Goal: Use online tool/utility

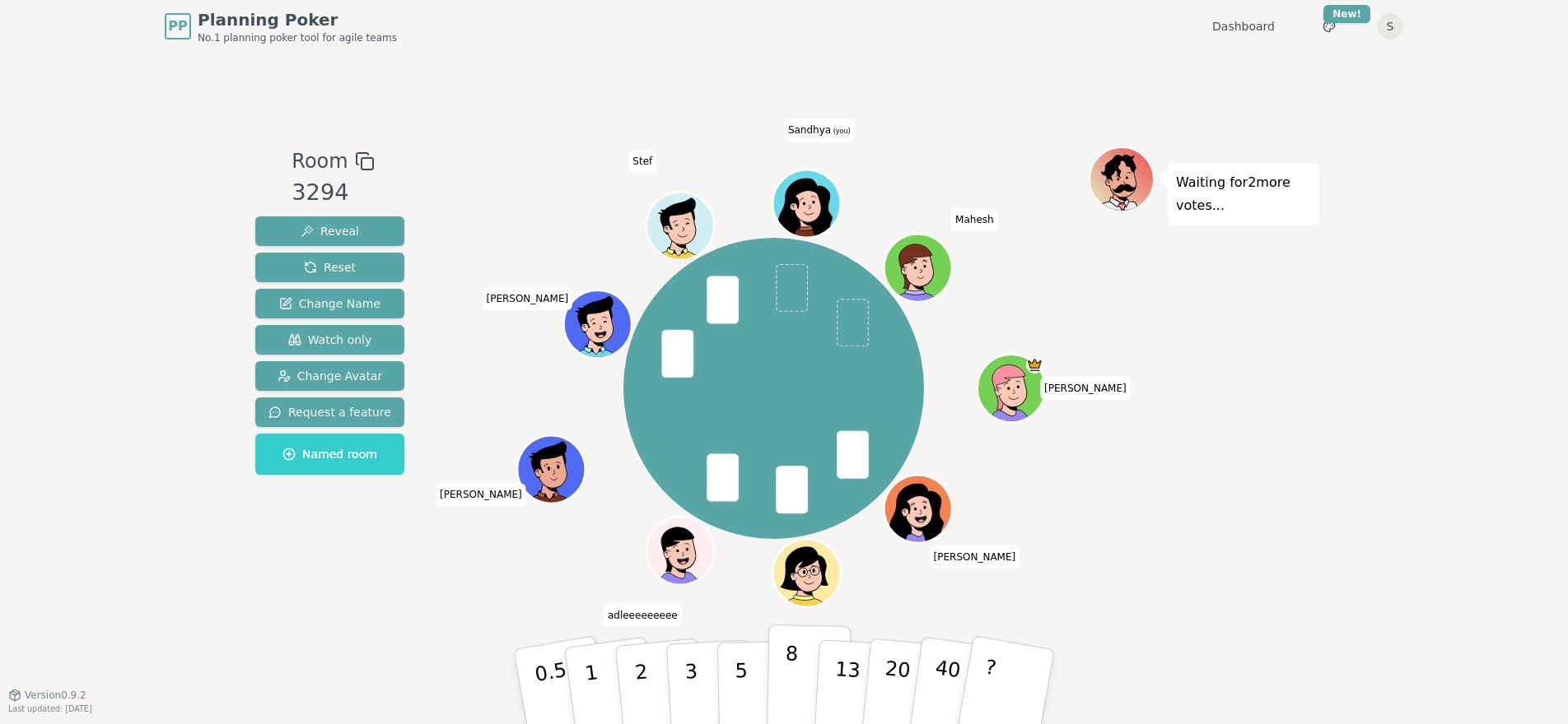
click at [807, 674] on button "8" at bounding box center [809, 688] width 85 height 125
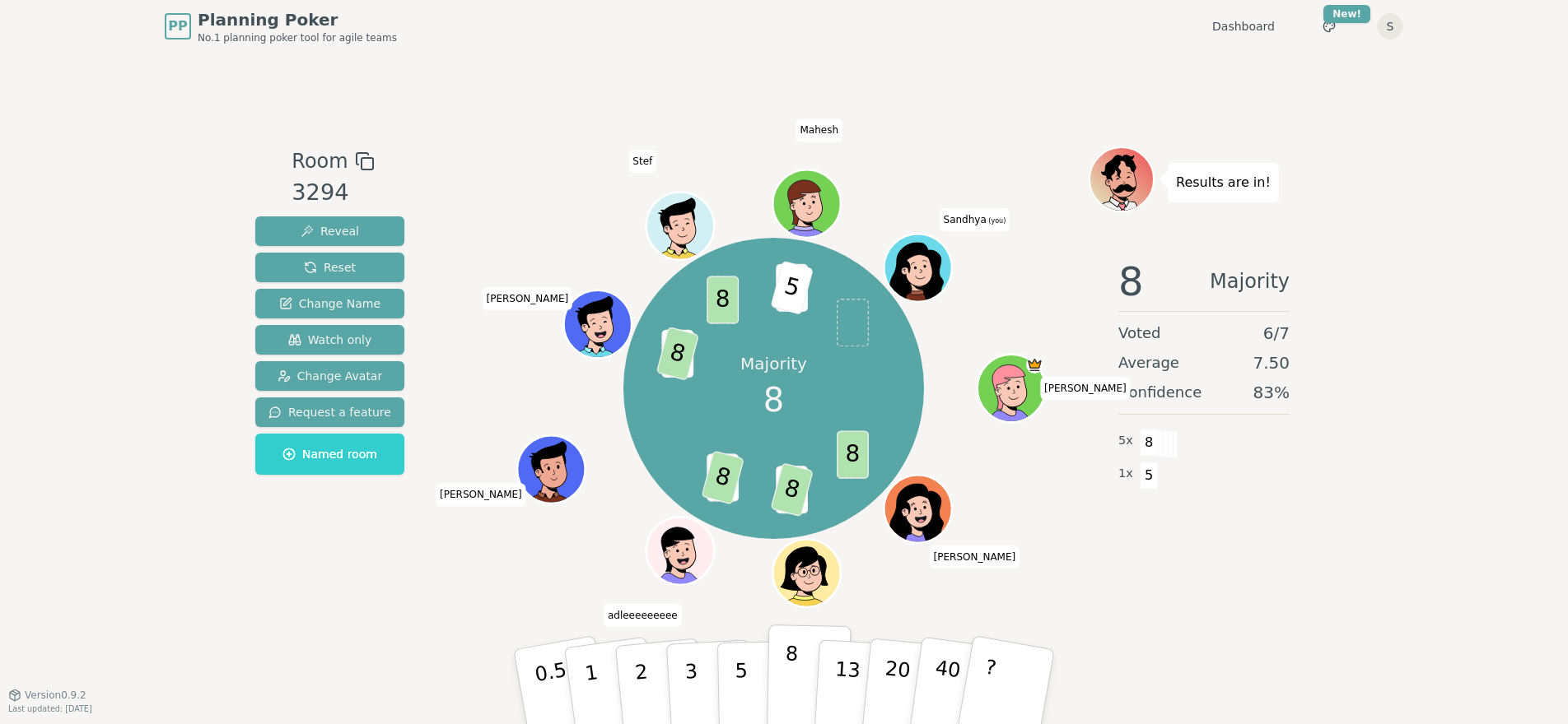
click at [787, 671] on p "8" at bounding box center [791, 686] width 14 height 89
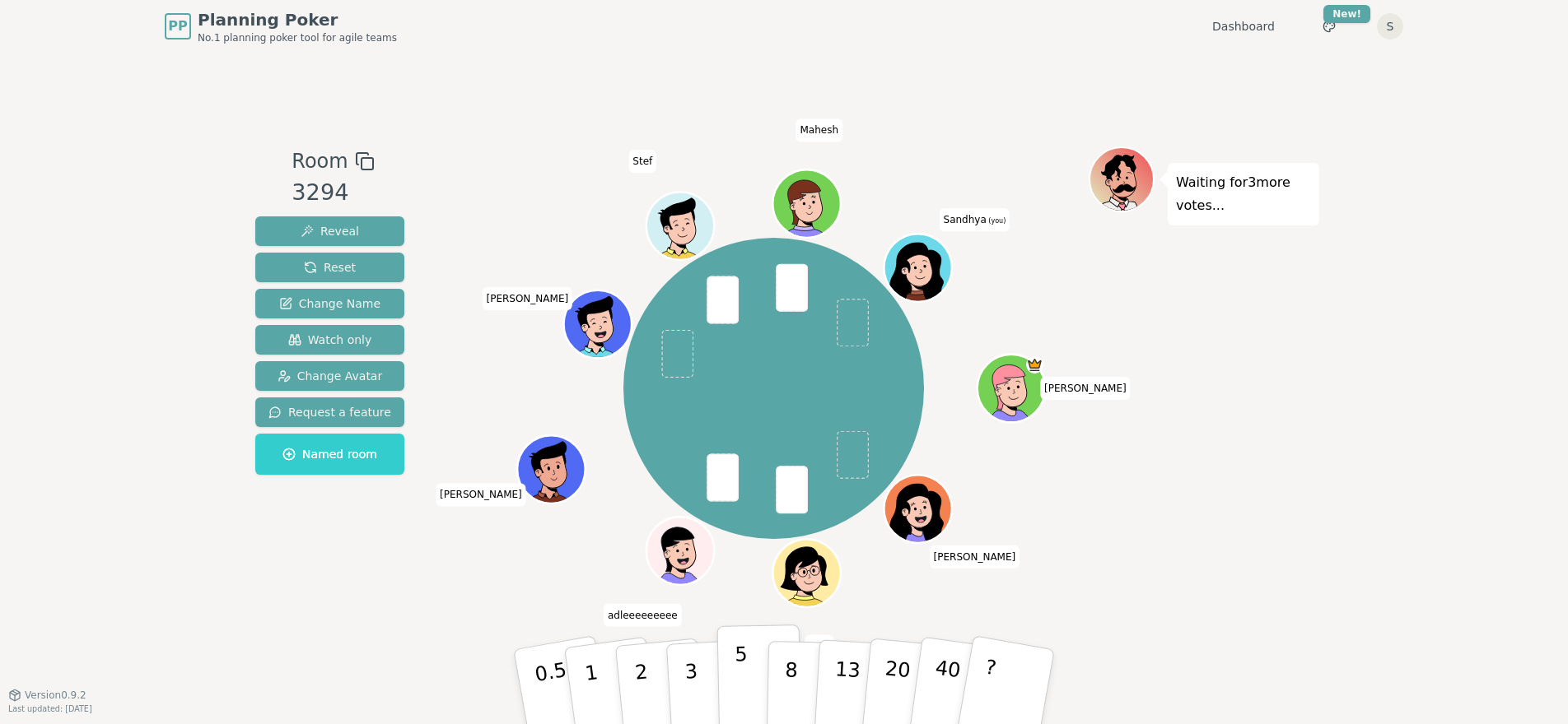
click at [749, 689] on button "5" at bounding box center [760, 688] width 85 height 125
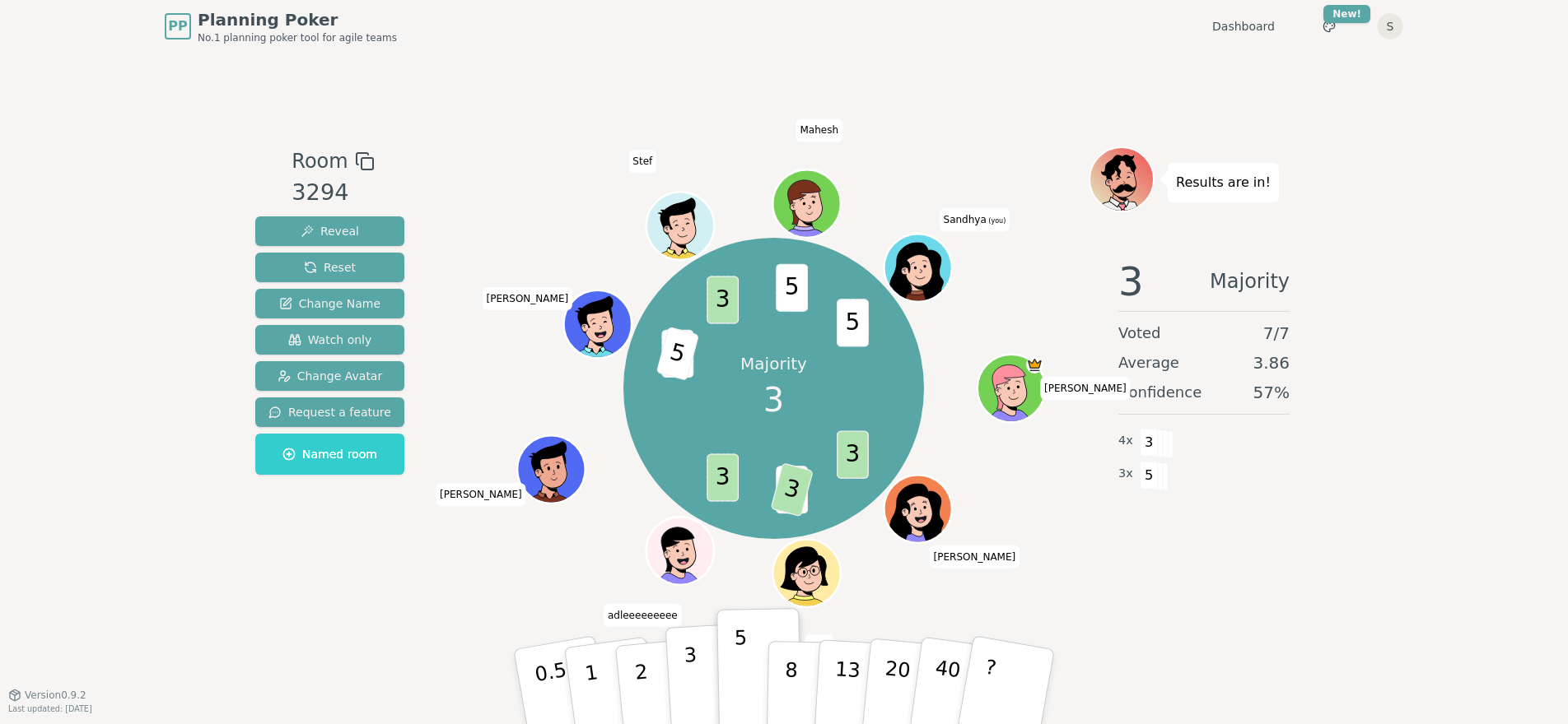
click at [685, 686] on button "3" at bounding box center [710, 688] width 90 height 128
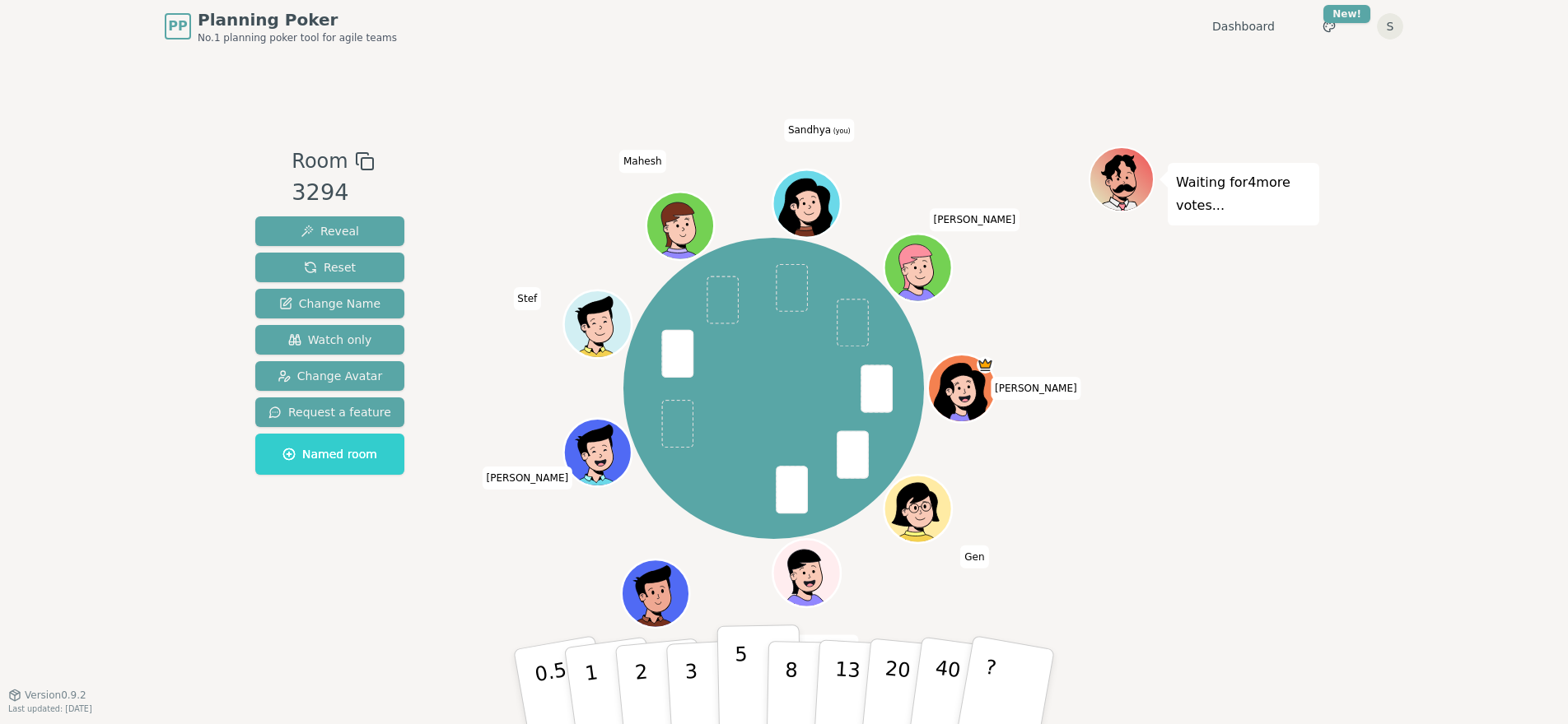
click at [732, 683] on button "5" at bounding box center [760, 688] width 85 height 125
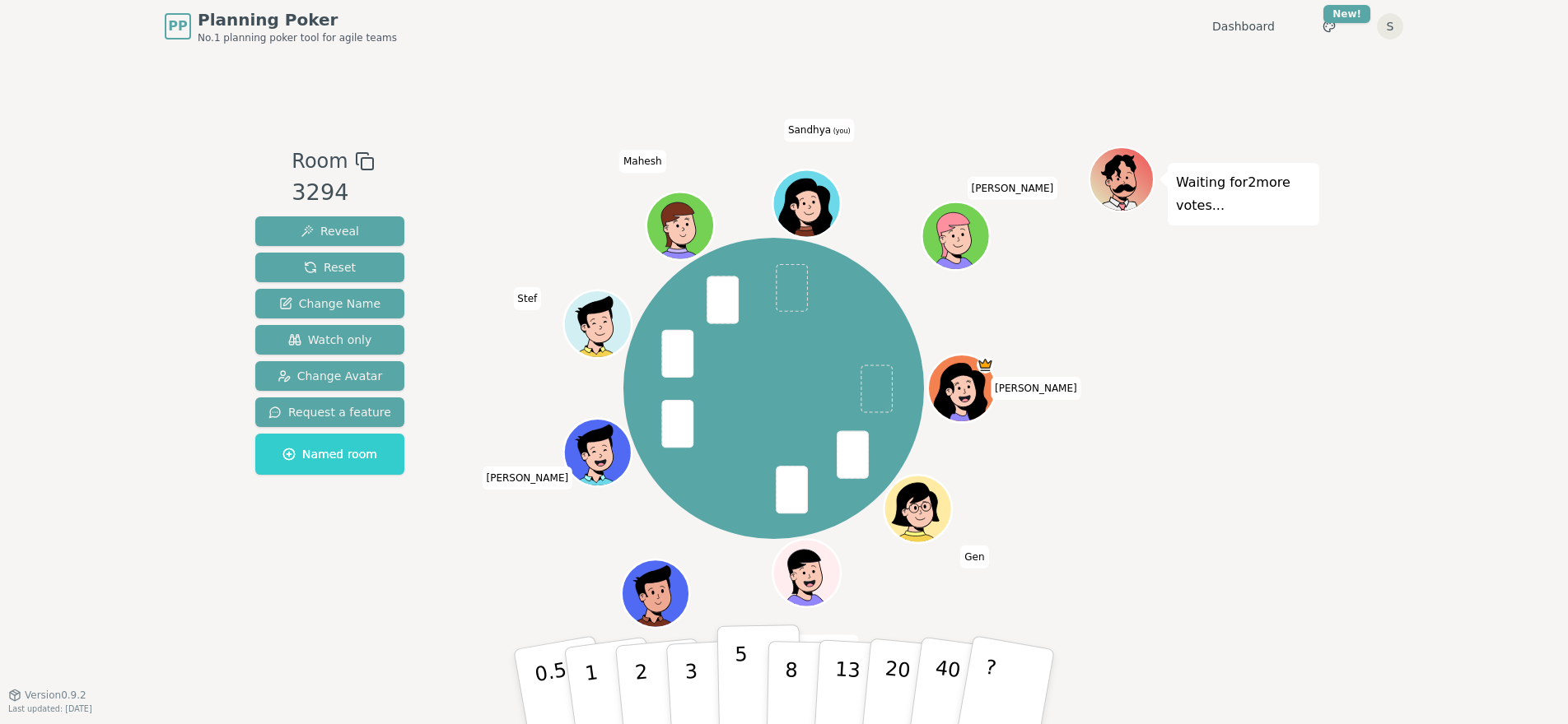
click at [763, 673] on button "5" at bounding box center [760, 688] width 85 height 125
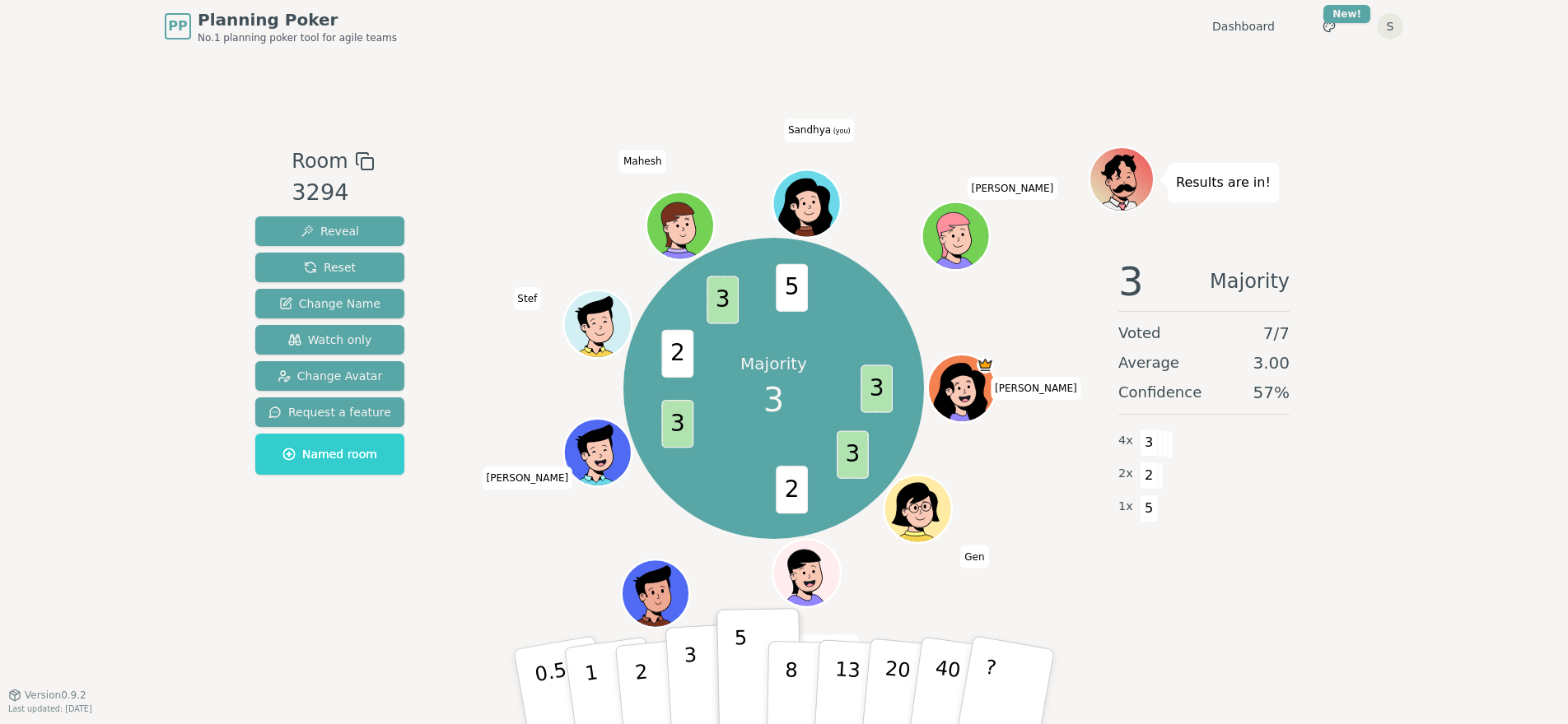
click at [693, 678] on p "3" at bounding box center [692, 689] width 18 height 90
